Goal: Find contact information: Find contact information

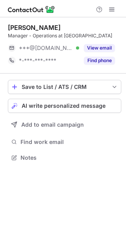
scroll to position [159, 126]
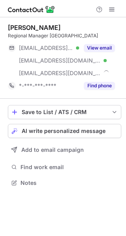
scroll to position [177, 126]
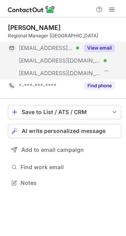
click at [106, 46] on button "View email" at bounding box center [99, 48] width 31 height 8
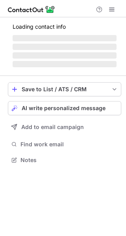
scroll to position [177, 126]
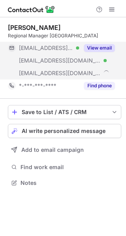
click at [92, 49] on button "View email" at bounding box center [99, 48] width 31 height 8
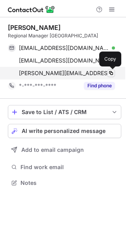
click at [110, 72] on span at bounding box center [111, 73] width 6 height 6
click at [112, 72] on span at bounding box center [111, 73] width 6 height 6
